Goal: Task Accomplishment & Management: Use online tool/utility

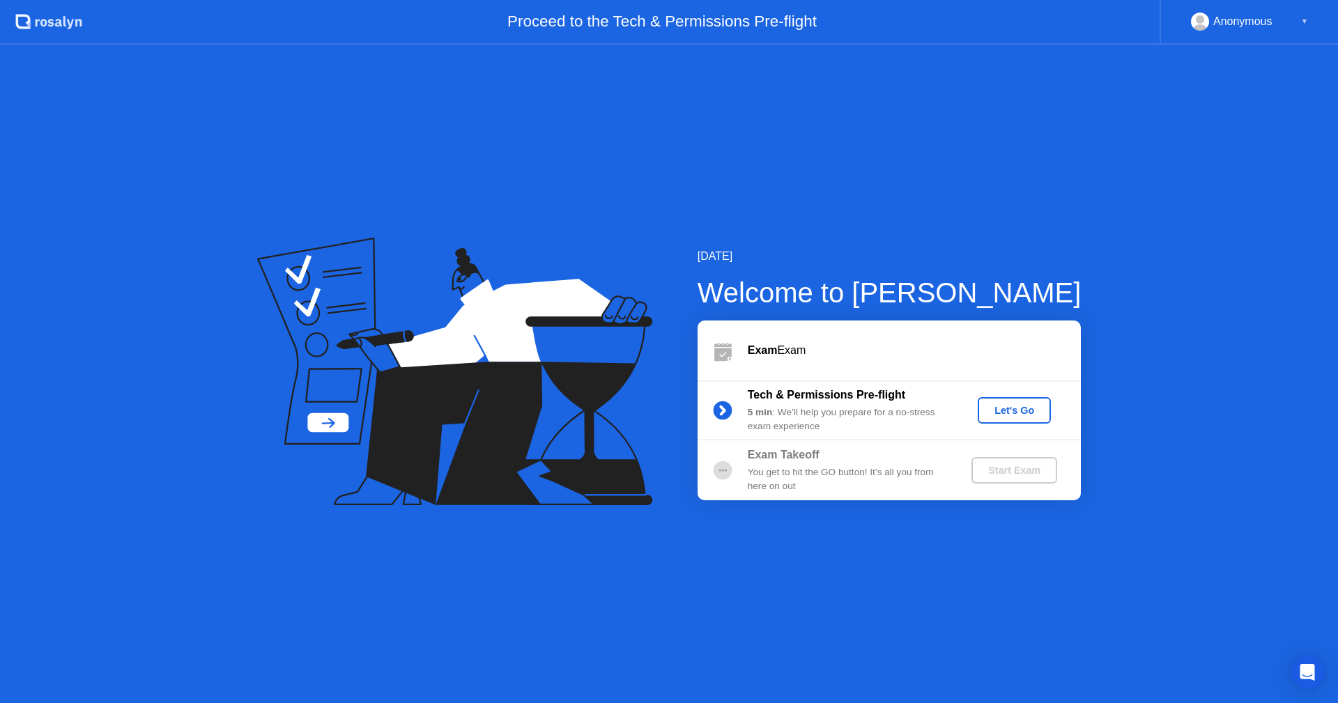
click at [871, 596] on div "[DATE] Welcome to [PERSON_NAME] Exam Exam Tech & Permissions Pre-flight 5 min :…" at bounding box center [669, 374] width 1338 height 659
click at [1012, 408] on div "Let's Go" at bounding box center [1015, 410] width 62 height 11
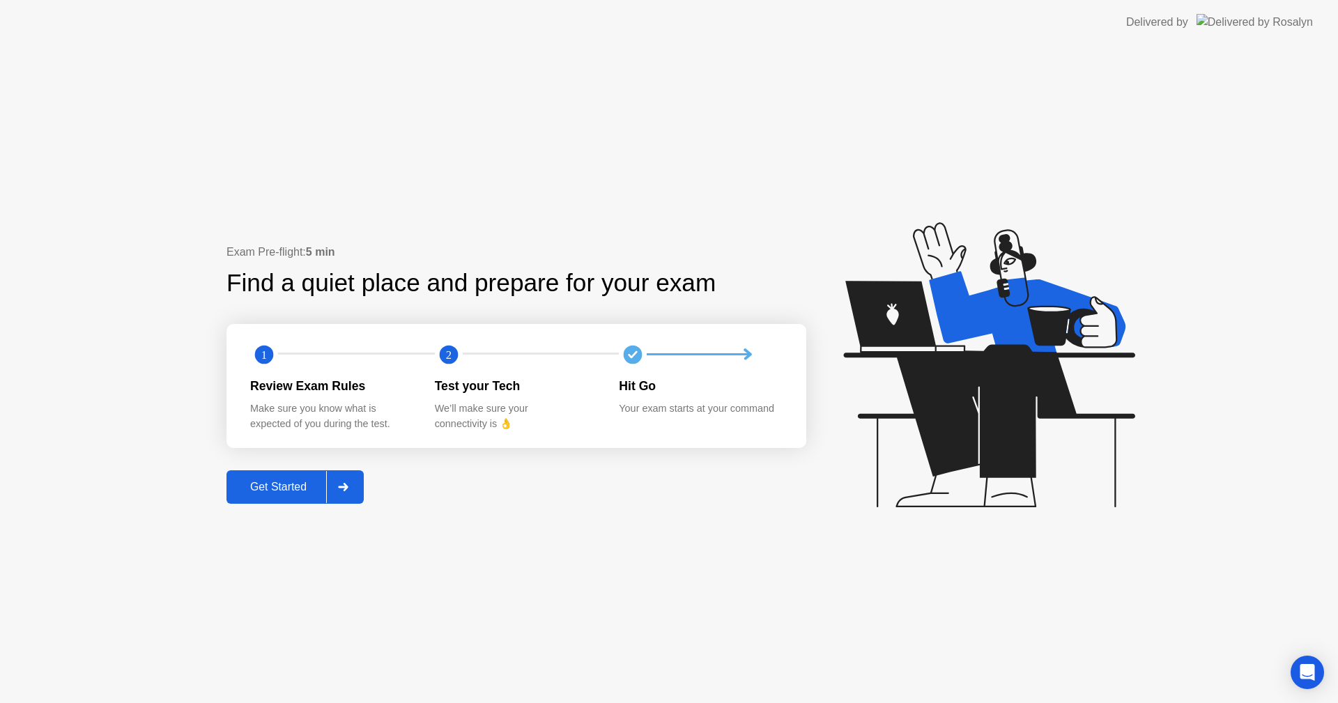
click at [552, 586] on div "Exam Pre-flight: 5 min Find a quiet place and prepare for your exam 1 2 Review …" at bounding box center [669, 374] width 1338 height 659
click at [289, 490] on div "Get Started" at bounding box center [279, 487] width 96 height 13
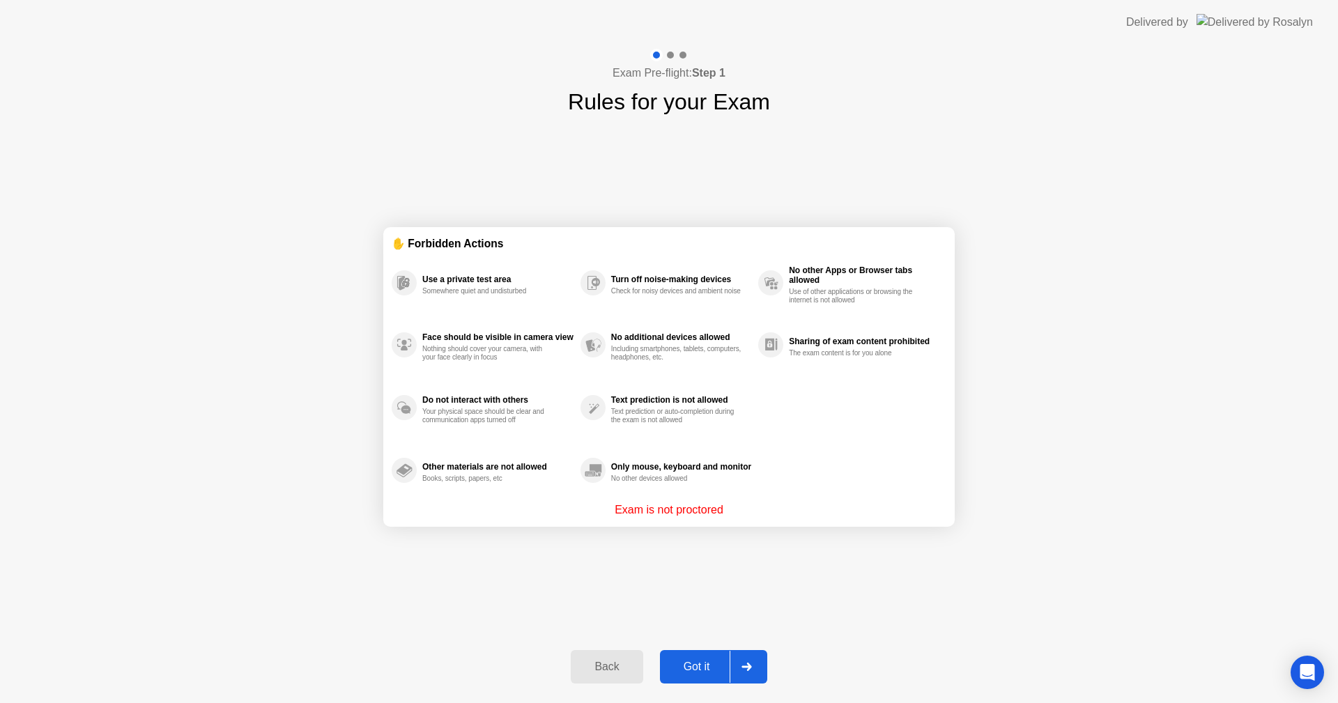
click at [703, 666] on div "Got it" at bounding box center [697, 667] width 66 height 13
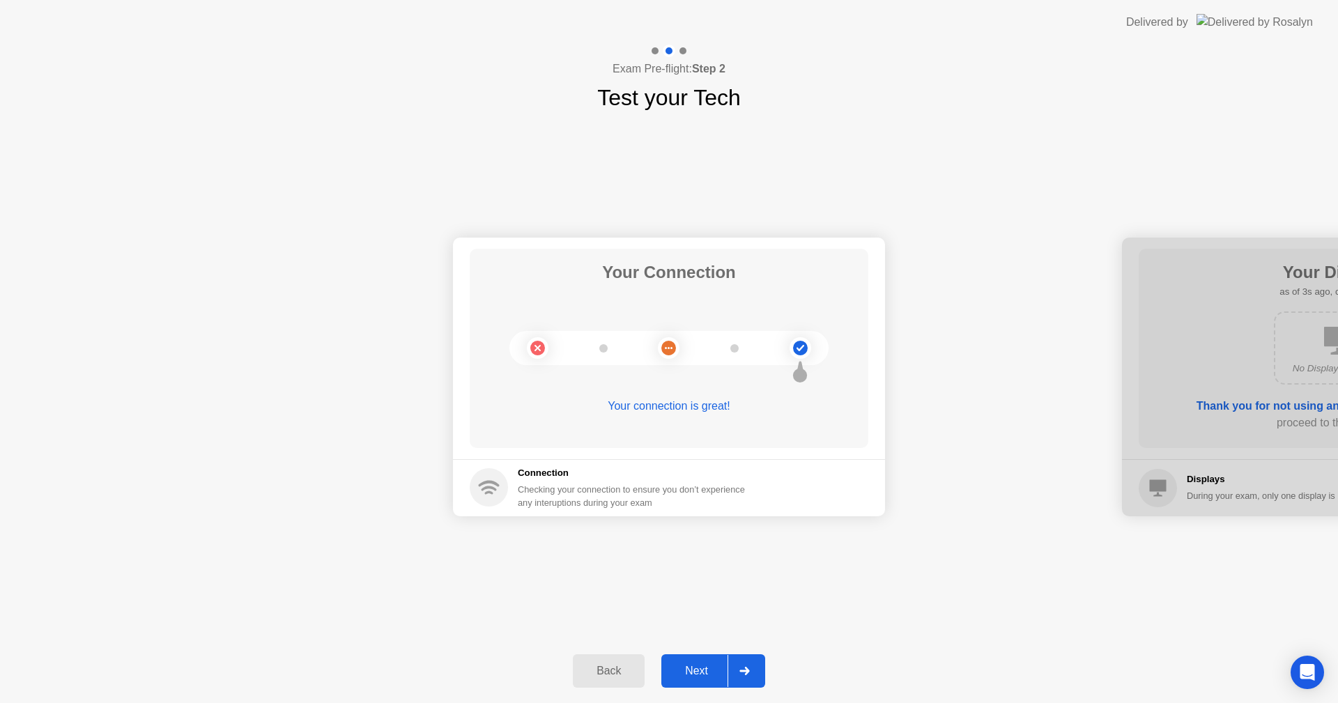
click at [703, 657] on button "Next" at bounding box center [714, 671] width 104 height 33
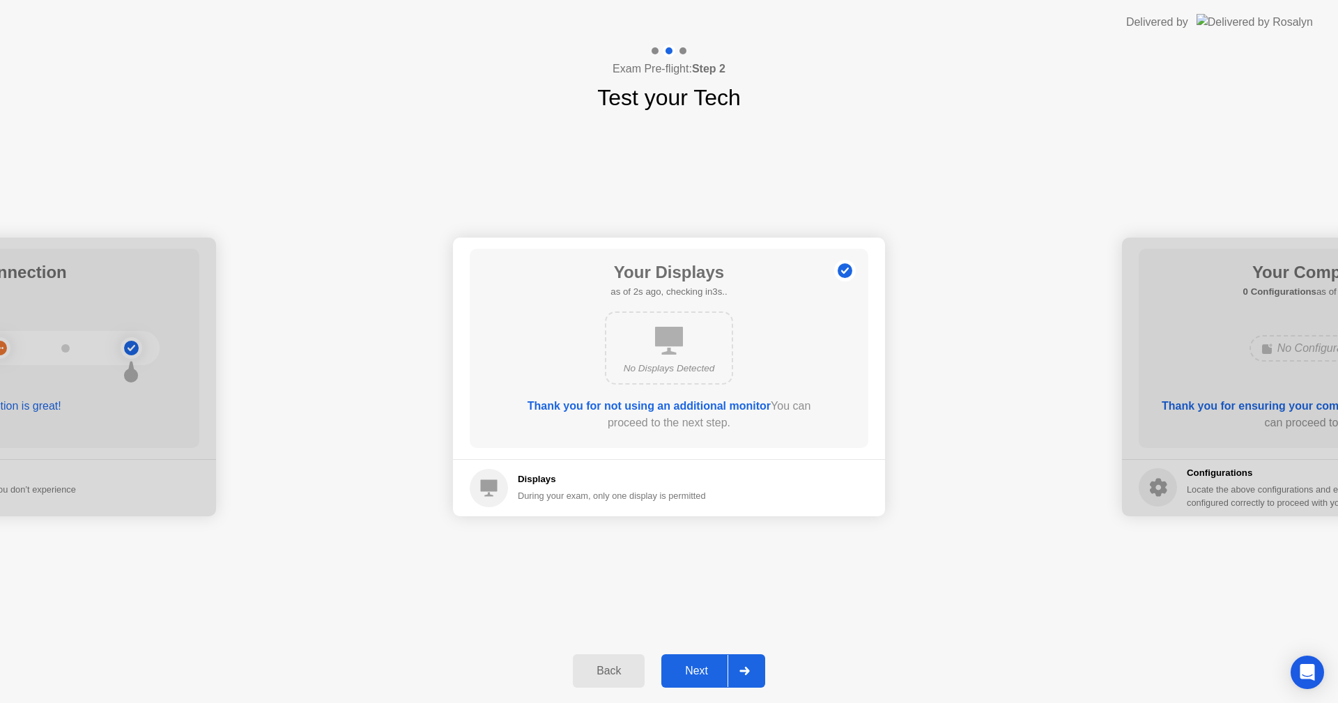
click at [692, 667] on div "Next" at bounding box center [697, 671] width 62 height 13
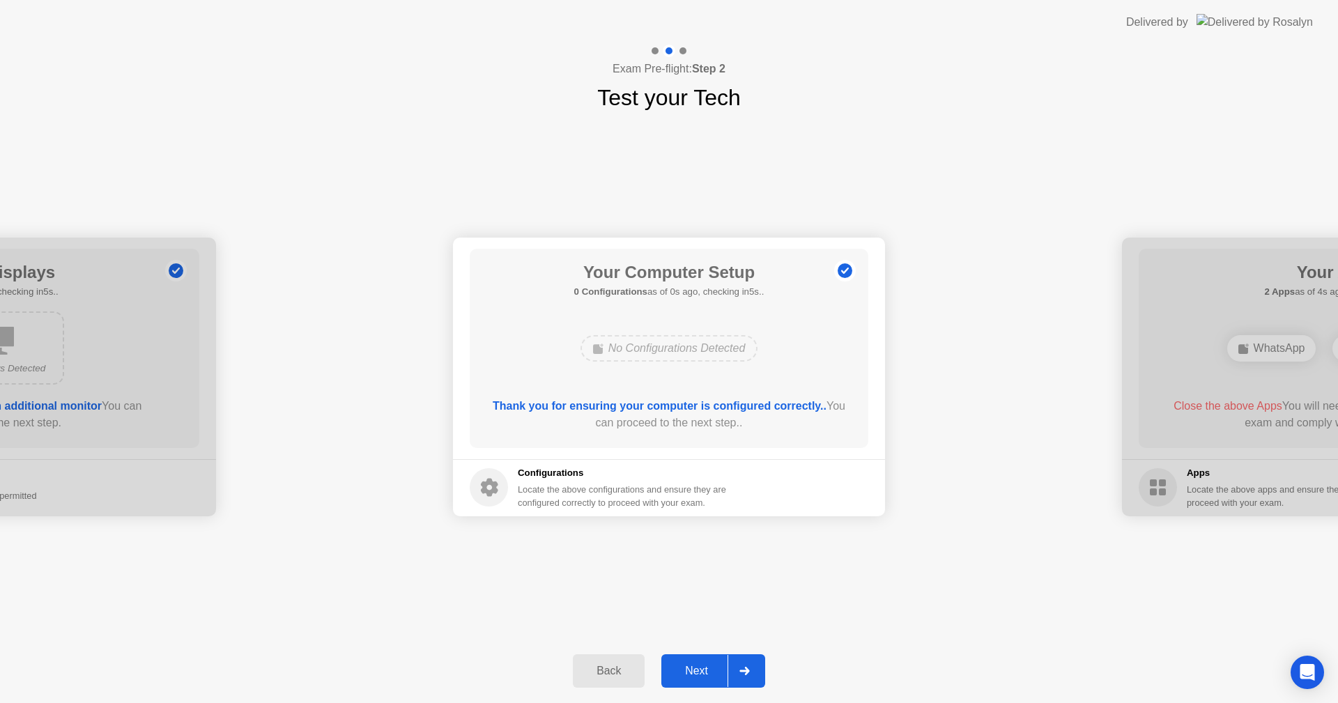
click at [692, 667] on div "Next" at bounding box center [697, 671] width 62 height 13
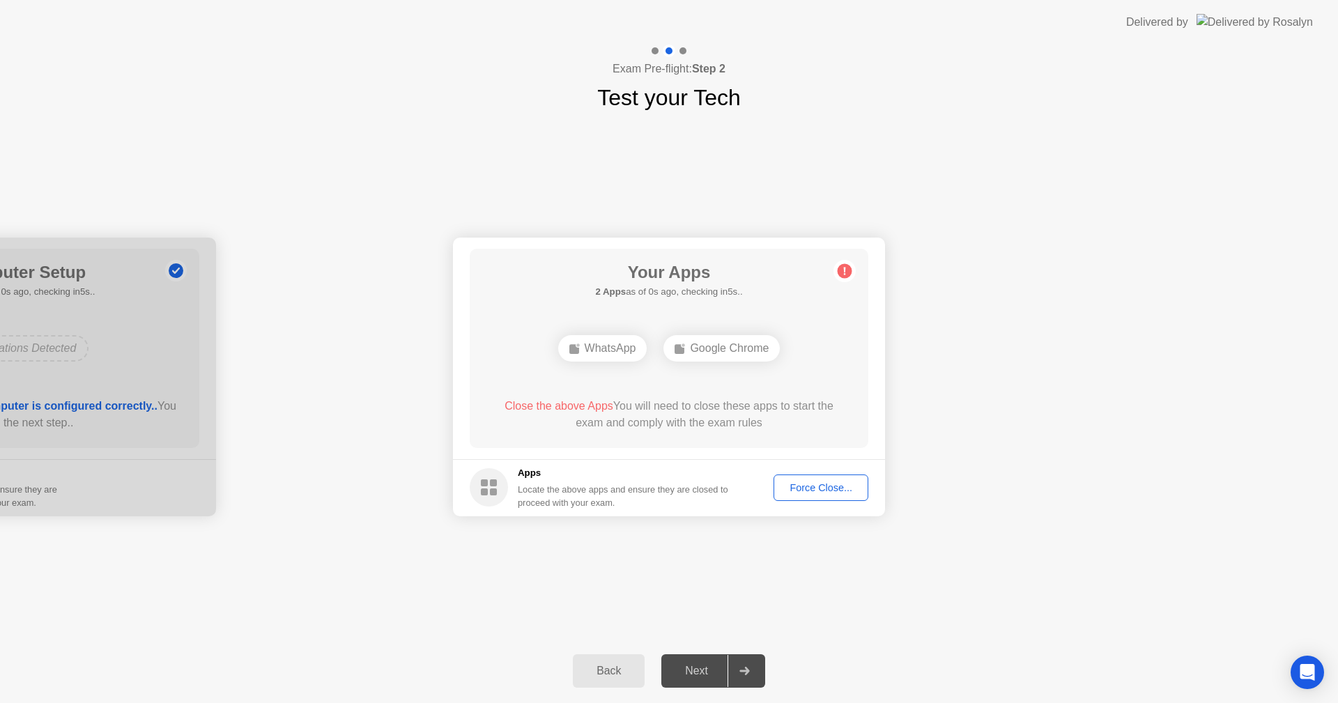
click at [830, 484] on div "Force Close..." at bounding box center [821, 487] width 85 height 11
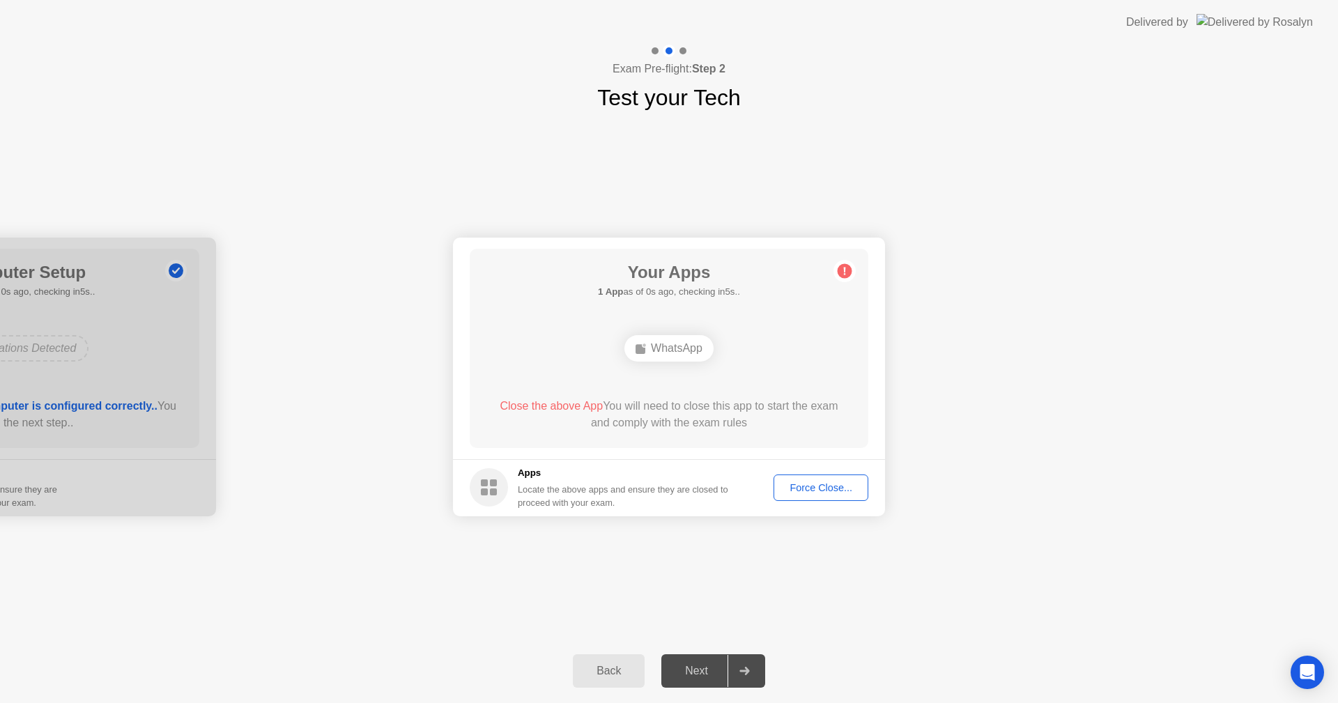
click at [842, 482] on div "Force Close..." at bounding box center [821, 487] width 85 height 11
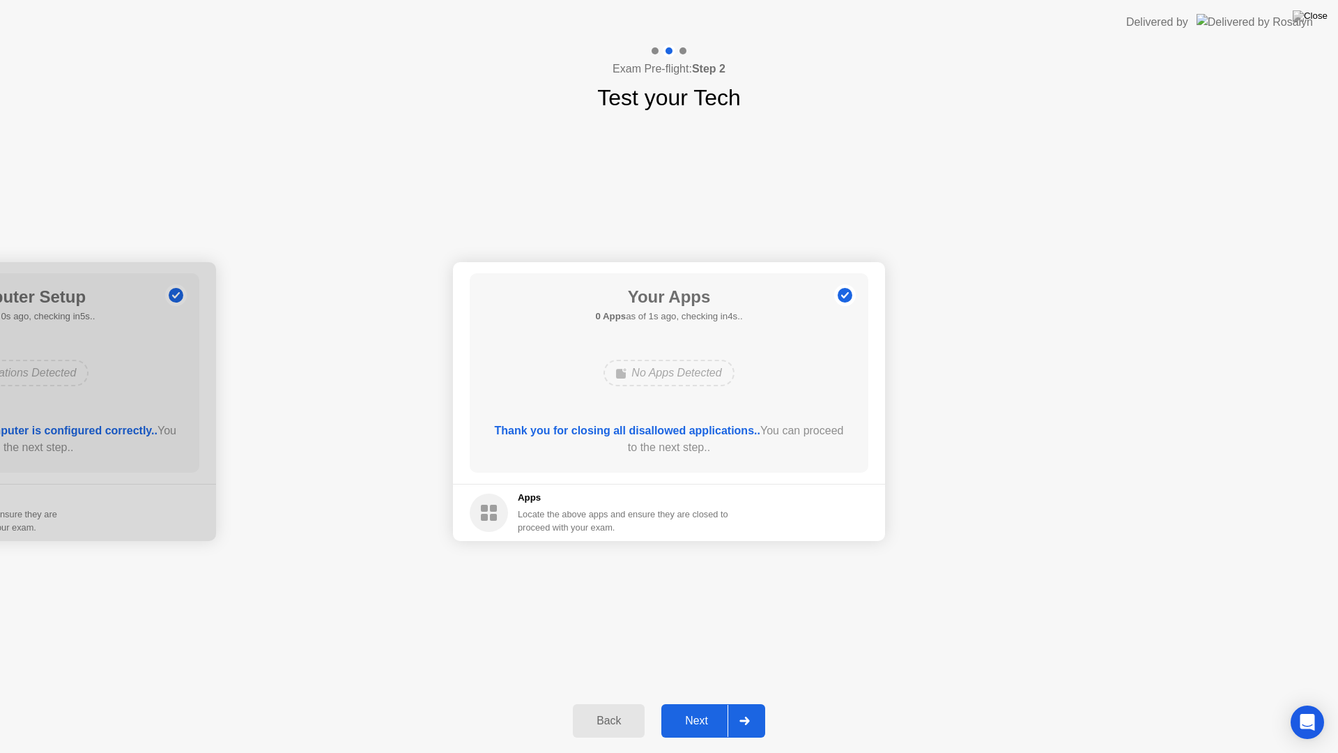
click at [700, 703] on div "Next" at bounding box center [697, 721] width 62 height 13
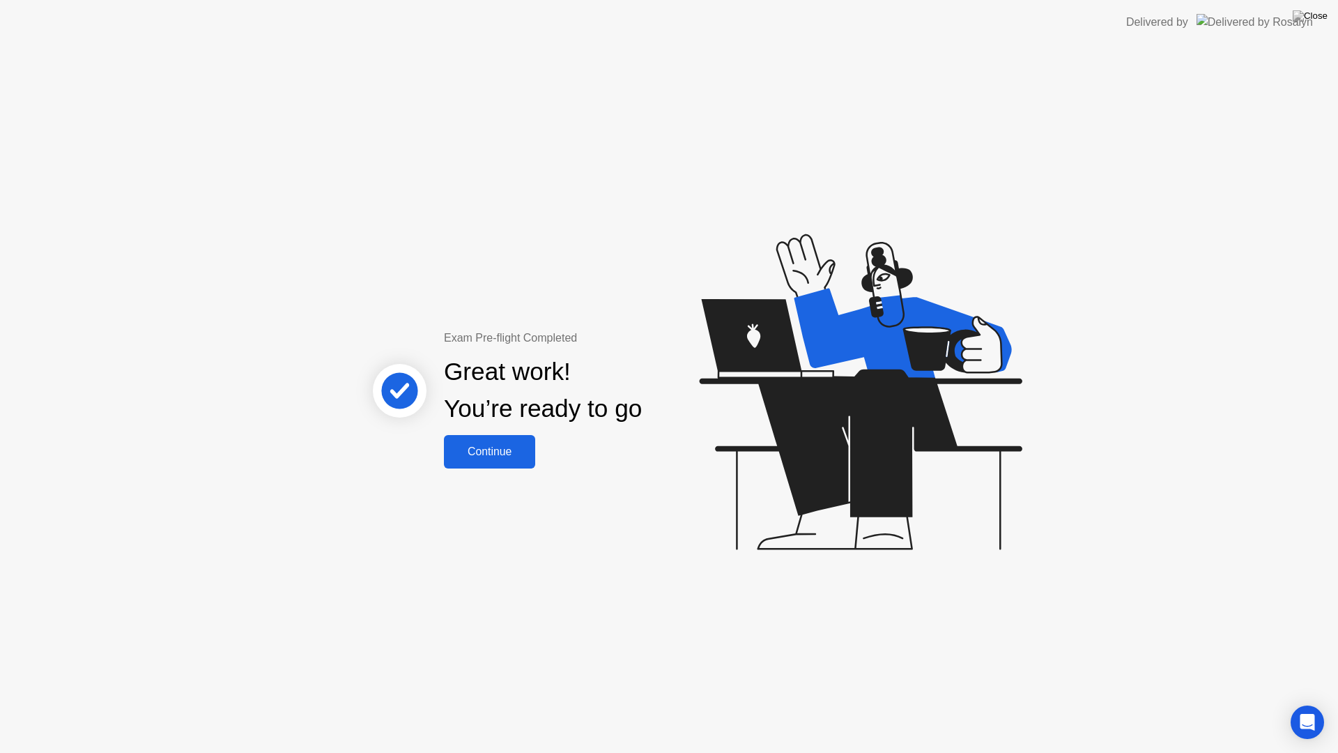
click at [466, 462] on button "Continue" at bounding box center [489, 451] width 91 height 33
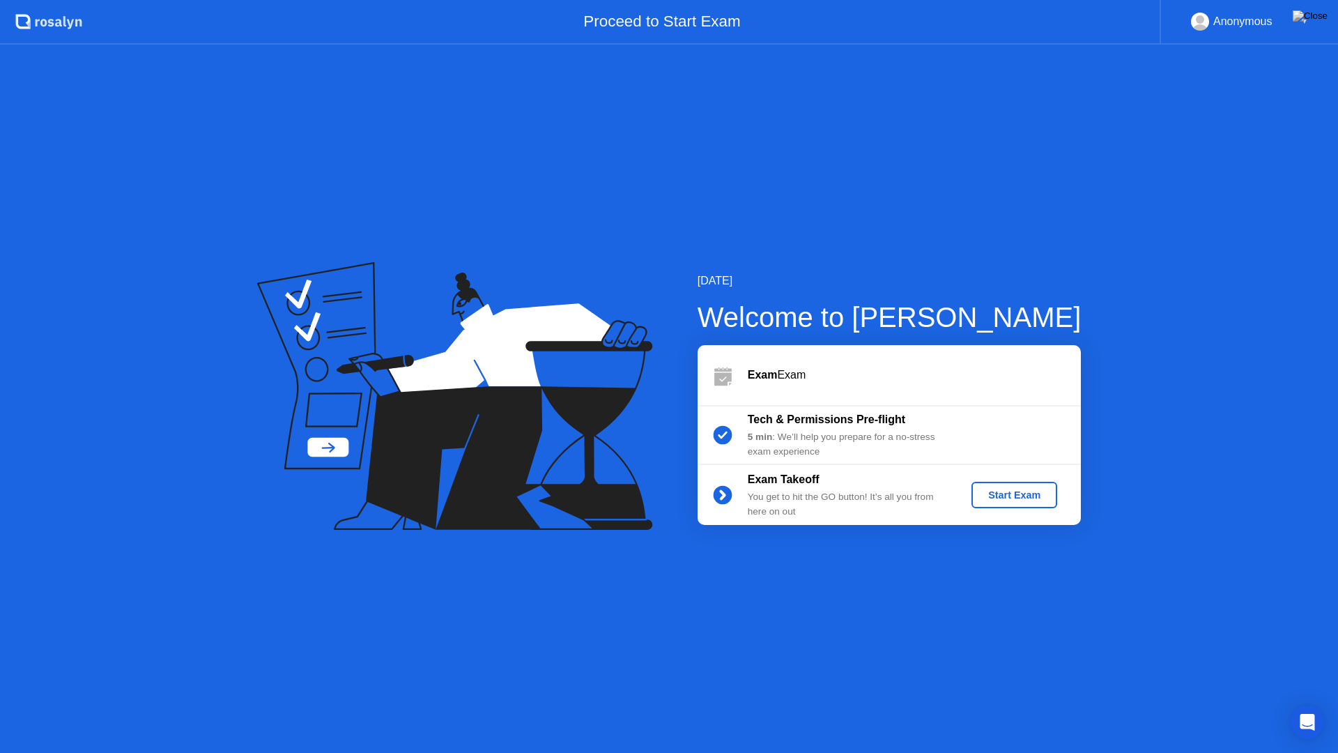
click at [993, 496] on div "Start Exam" at bounding box center [1014, 494] width 75 height 11
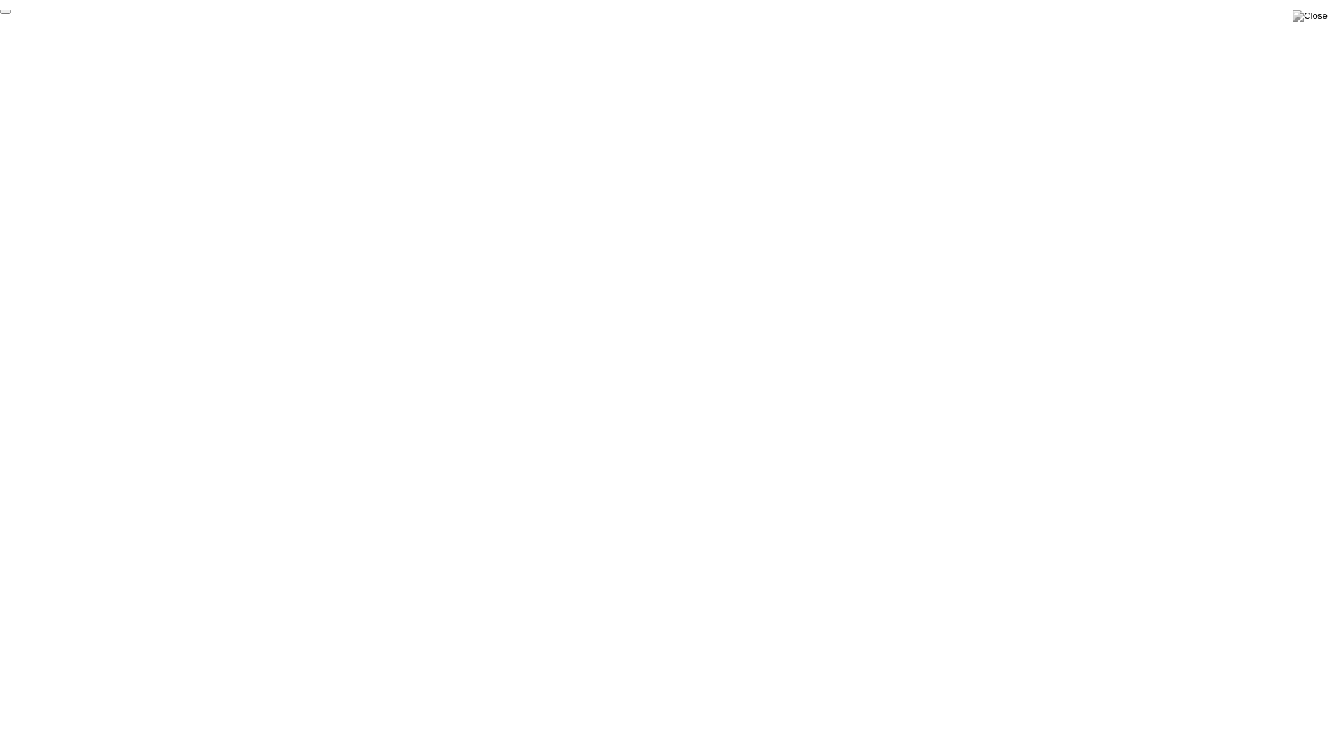
click div "End Proctoring Session"
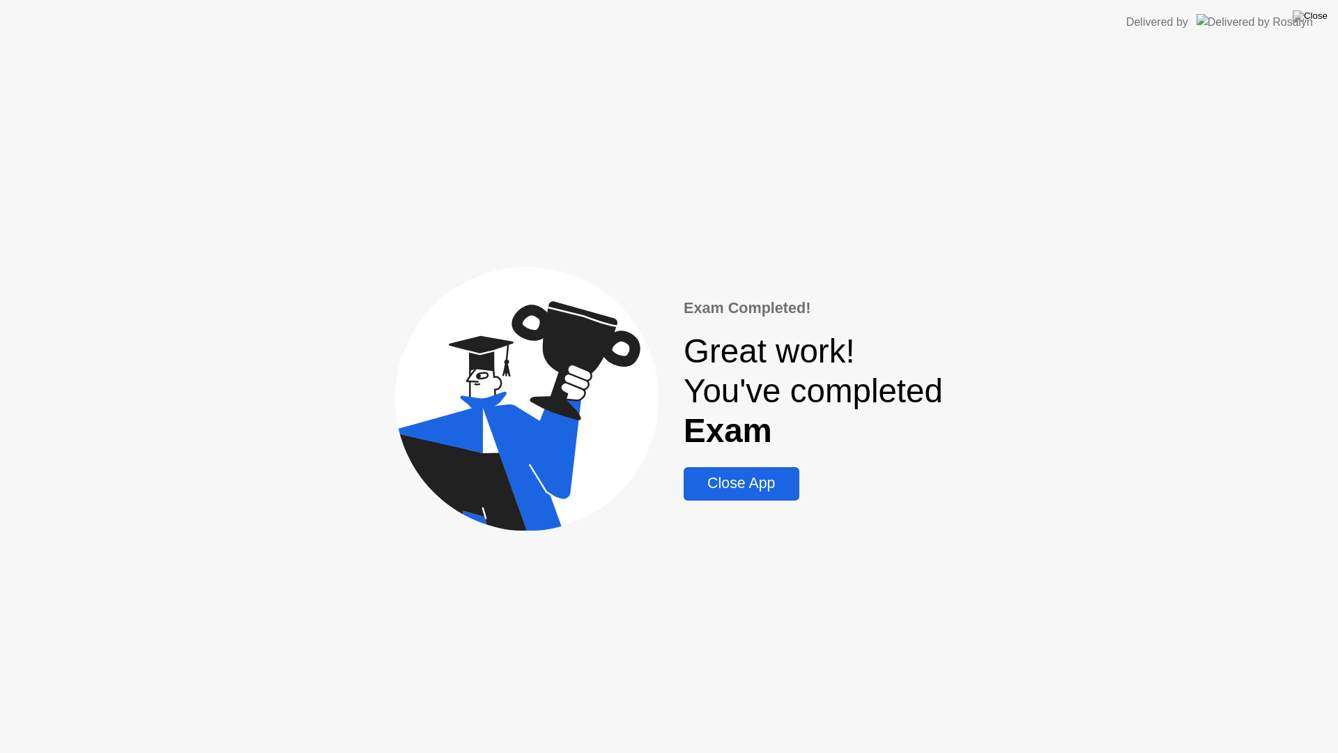
click at [795, 499] on div "Exam Completed! Great work! You've completed Exam Close App" at bounding box center [813, 398] width 259 height 203
click at [755, 478] on div "Close App" at bounding box center [741, 483] width 107 height 17
